Goal: Transaction & Acquisition: Purchase product/service

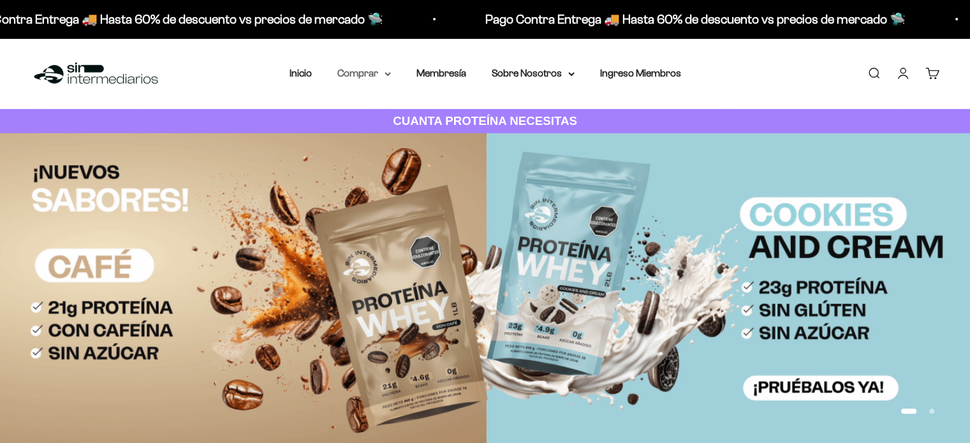
click at [367, 71] on summary "Comprar" at bounding box center [364, 73] width 54 height 17
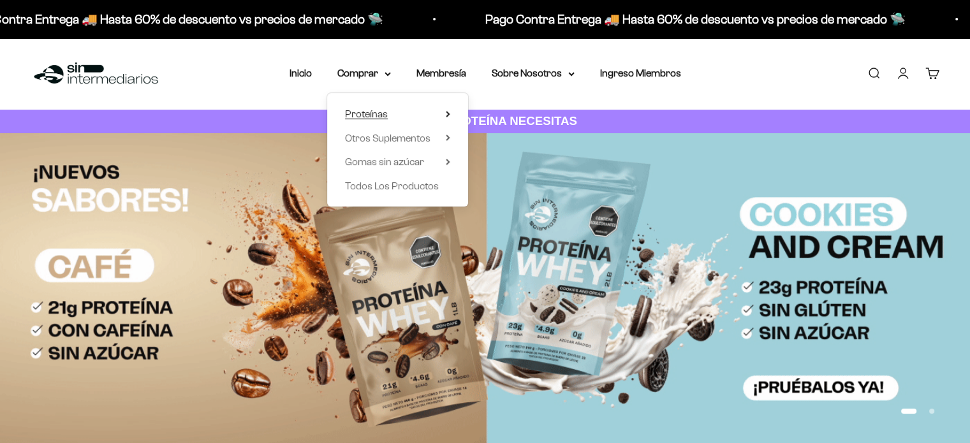
click at [397, 118] on summary "Proteínas" at bounding box center [397, 114] width 105 height 17
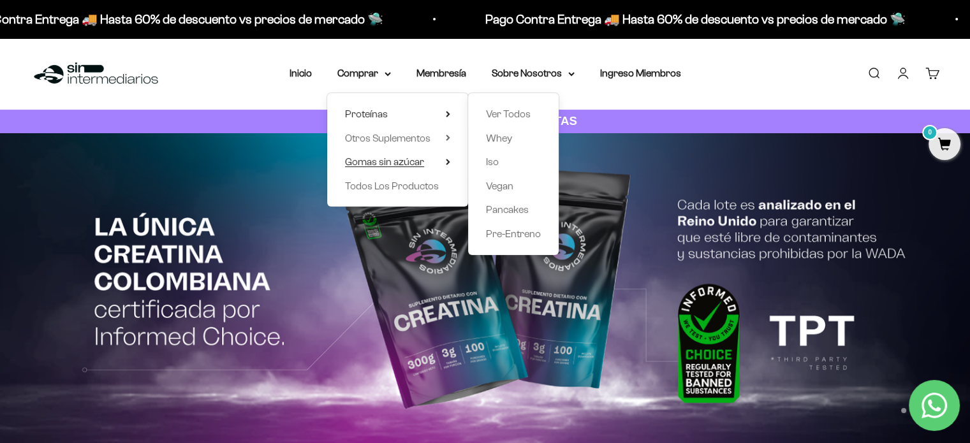
click at [395, 164] on span "Gomas sin azúcar" at bounding box center [384, 161] width 79 height 11
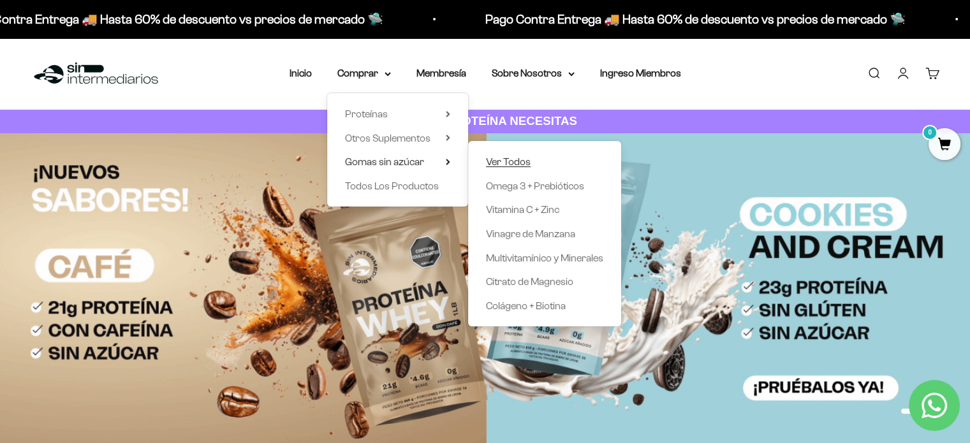
click at [522, 160] on span "Ver Todos" at bounding box center [508, 161] width 45 height 11
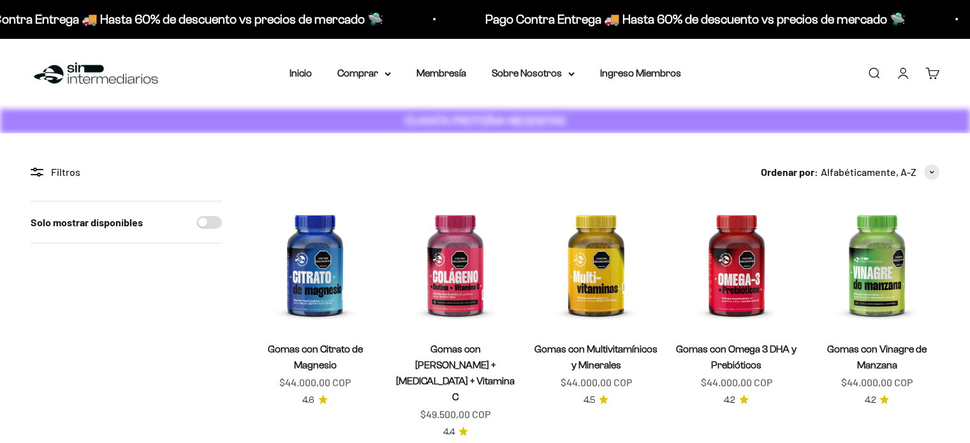
scroll to position [181, 0]
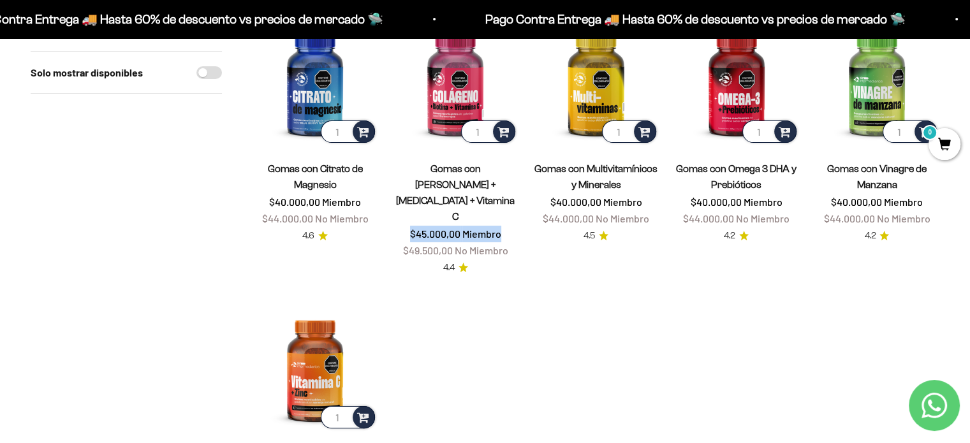
drag, startPoint x: 411, startPoint y: 197, endPoint x: 512, endPoint y: 200, distance: 101.5
click at [512, 200] on div "Gomas con [PERSON_NAME] + [MEDICAL_DATA] + Vitamina C $45.000,00 Miembro $49.50…" at bounding box center [455, 210] width 125 height 98
drag, startPoint x: 549, startPoint y: 288, endPoint x: 492, endPoint y: 283, distance: 56.3
click at [492, 283] on product-list "1 Gomas con Citrato de Magnesio $40.000,00 Miembro $44.000,00 No Miembro 4.6 1 …" at bounding box center [596, 274] width 687 height 509
